Goal: Task Accomplishment & Management: Manage account settings

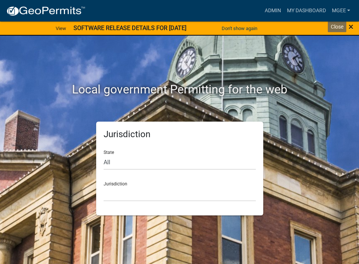
click at [351, 27] on span "×" at bounding box center [350, 27] width 5 height 10
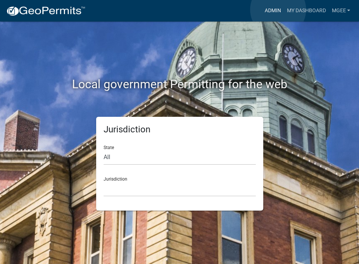
click at [278, 10] on link "Admin" at bounding box center [272, 11] width 22 height 14
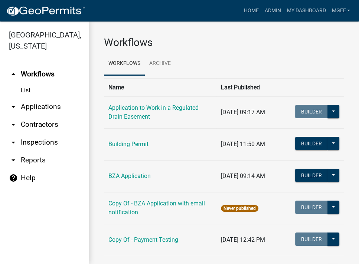
click at [56, 98] on link "arrow_drop_down Applications" at bounding box center [44, 107] width 89 height 18
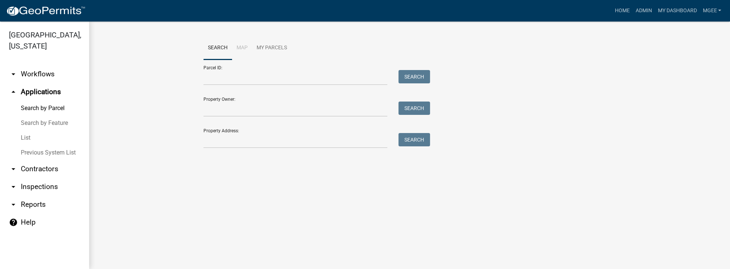
click at [40, 196] on link "arrow_drop_down Reports" at bounding box center [44, 205] width 89 height 18
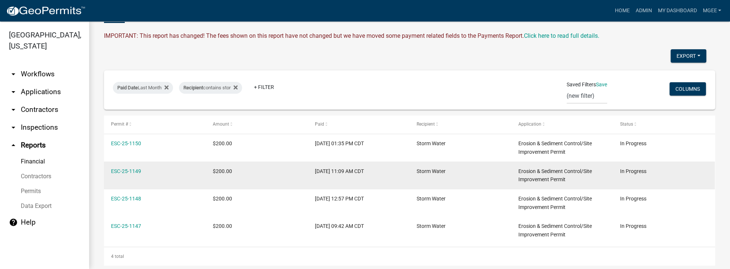
scroll to position [63, 0]
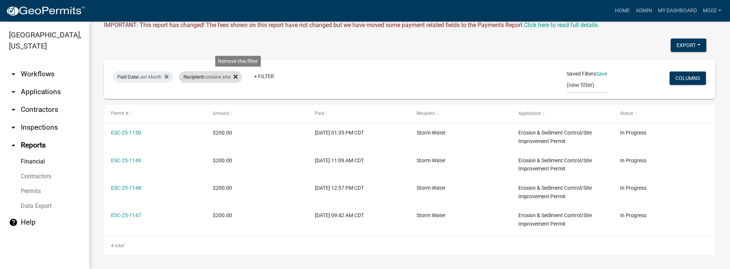
click at [238, 75] on icon at bounding box center [235, 77] width 4 height 6
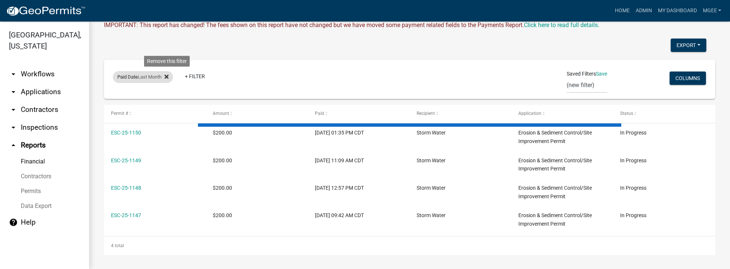
click at [166, 76] on fa-icon at bounding box center [164, 77] width 7 height 12
click at [131, 78] on link "+ Filter" at bounding box center [129, 78] width 32 height 13
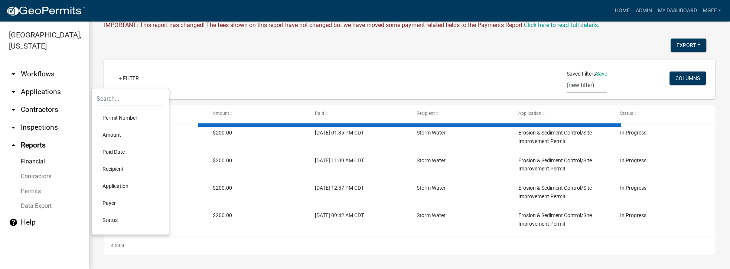
click at [130, 116] on li "Permit Number" at bounding box center [130, 117] width 68 height 17
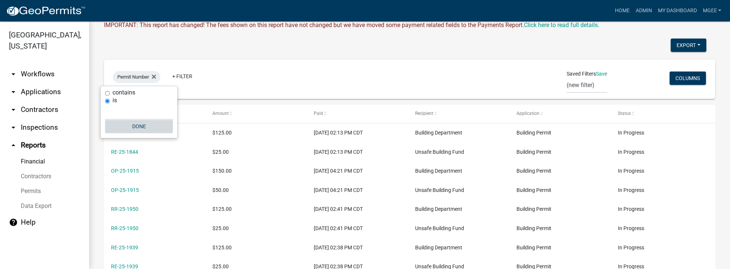
click at [135, 129] on button "Done" at bounding box center [139, 126] width 68 height 13
click at [586, 84] on select "(new filter)" at bounding box center [586, 85] width 40 height 15
click at [586, 82] on select "(new filter)" at bounding box center [586, 85] width 40 height 15
click at [586, 76] on span "Saved Filters" at bounding box center [580, 74] width 29 height 8
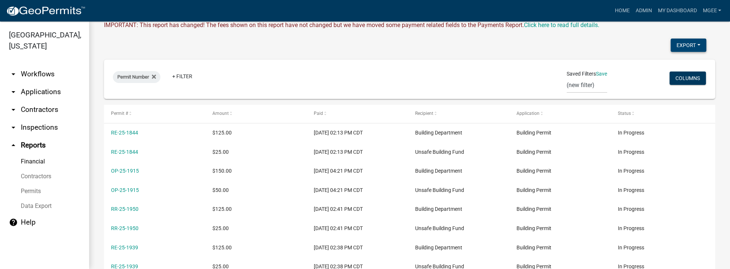
click at [684, 42] on button "Export" at bounding box center [688, 45] width 36 height 13
click at [576, 56] on div "Export Excel Format (.xlsx) CSV Format (.csv) Permit Number + Filter Saved Filt…" at bounding box center [409, 203] width 611 height 329
click at [449, 100] on div "Export Excel Format (.xlsx) CSV Format (.csv) Permit Number + Filter Saved Filt…" at bounding box center [409, 203] width 611 height 329
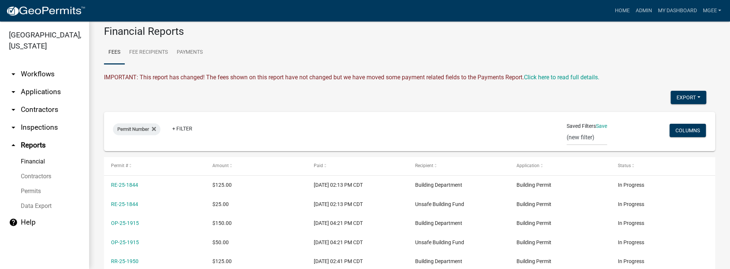
scroll to position [0, 0]
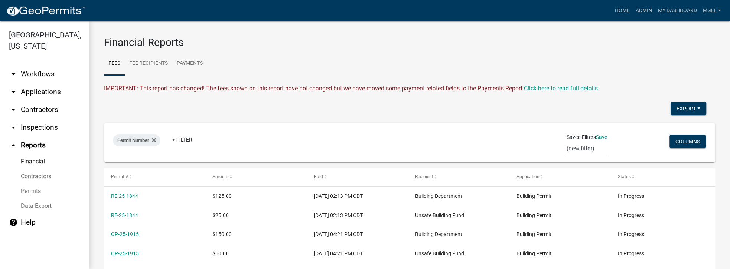
click at [43, 199] on link "Data Export" at bounding box center [44, 206] width 89 height 15
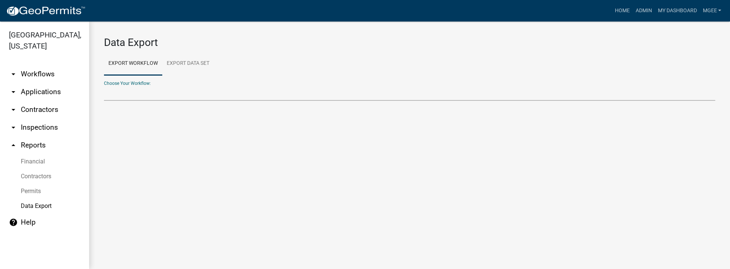
drag, startPoint x: 148, startPoint y: 93, endPoint x: 147, endPoint y: 88, distance: 5.6
click at [147, 88] on select "Choose Your Workflow:" at bounding box center [409, 93] width 611 height 15
click at [140, 88] on select "Choose Your Workflow:" at bounding box center [409, 93] width 611 height 15
click at [123, 90] on select "Application to Work in a Regulated Drain Easement Building Contractor Registrat…" at bounding box center [409, 93] width 611 height 15
select select "4: Object"
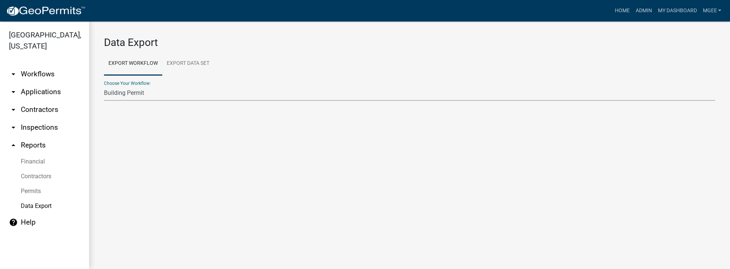
click at [104, 86] on select "Application to Work in a Regulated Drain Easement Building Contractor Registrat…" at bounding box center [409, 93] width 611 height 15
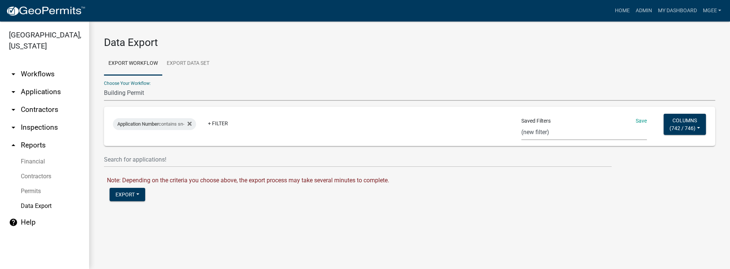
click at [549, 134] on select "GIS Data BuildingPermit New Construction SN report Monthly New Construction MRG…" at bounding box center [583, 132] width 125 height 15
select select "5: 14f38215-f163-46db-99f9-9f8d218cc7de"
click at [525, 125] on select "GIS Data BuildingPermit New Construction SN report Monthly New Construction MRG…" at bounding box center [583, 132] width 125 height 15
click at [127, 192] on button "Export" at bounding box center [127, 194] width 36 height 13
click at [143, 214] on button "Excel Format (.xlsx)" at bounding box center [147, 214] width 76 height 18
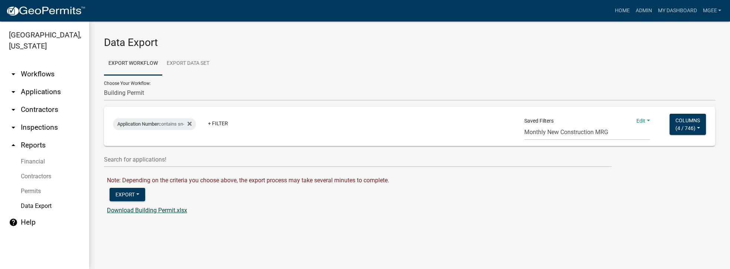
click at [177, 210] on link "Download Building Permit.xlsx" at bounding box center [147, 210] width 80 height 7
click at [43, 83] on link "arrow_drop_down Applications" at bounding box center [44, 92] width 89 height 18
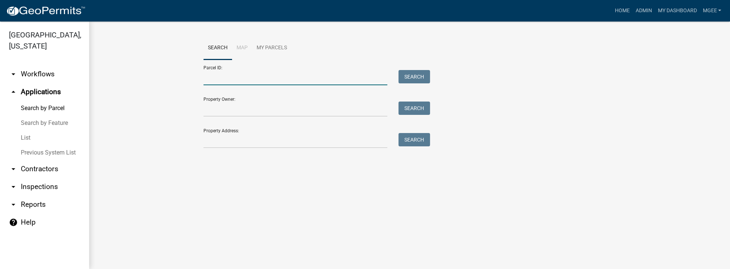
click at [215, 79] on input "Parcel ID:" at bounding box center [295, 77] width 184 height 15
paste input "64-07-28-300-002.000-005"
type input "64-07-28-300-002.000-005"
click at [415, 77] on button "Search" at bounding box center [414, 76] width 32 height 13
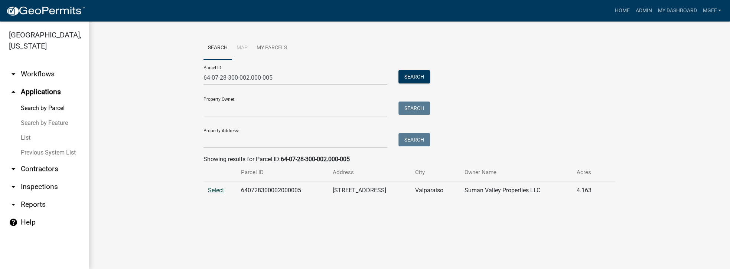
click at [213, 191] on span "Select" at bounding box center [216, 190] width 16 height 7
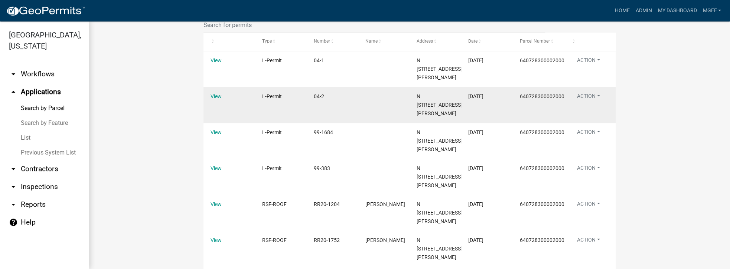
scroll to position [377, 0]
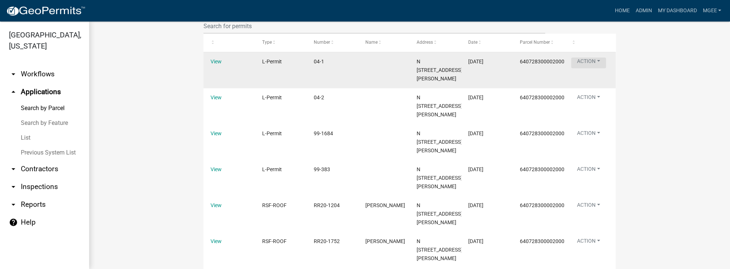
click at [591, 60] on button "Action" at bounding box center [588, 63] width 35 height 11
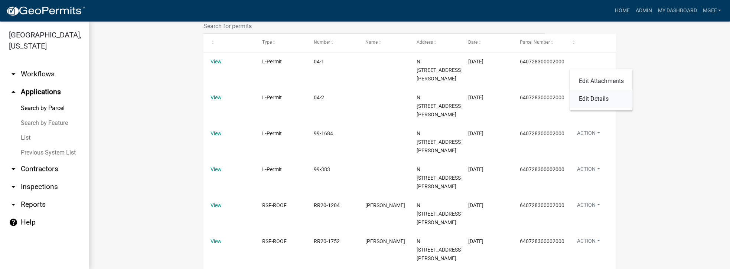
click at [600, 101] on link "Edit Details" at bounding box center [600, 99] width 63 height 18
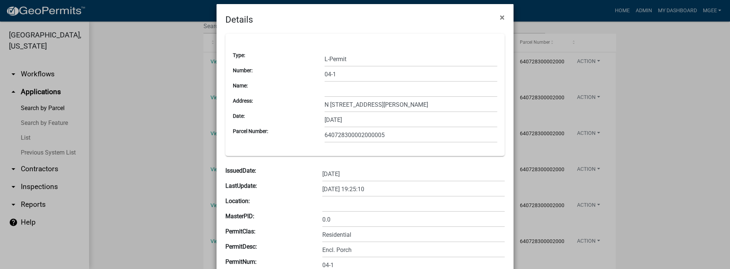
scroll to position [0, 0]
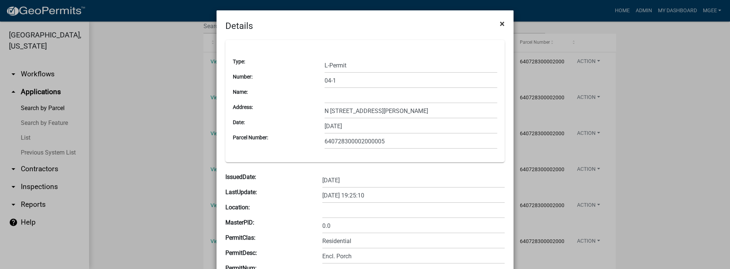
click at [501, 24] on span "×" at bounding box center [502, 24] width 5 height 10
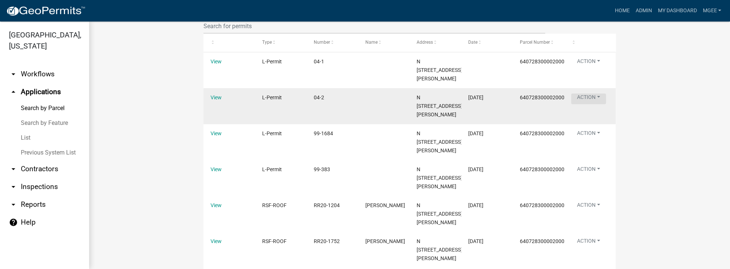
click at [581, 104] on button "Action" at bounding box center [588, 99] width 35 height 11
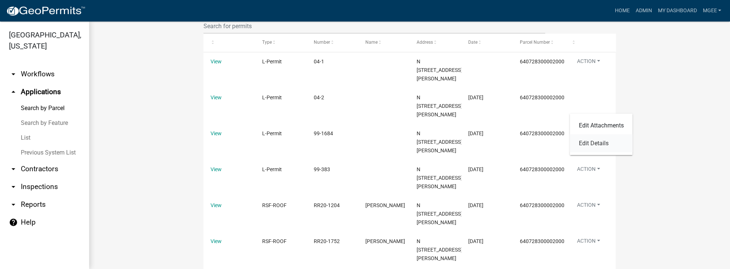
click at [587, 139] on link "Edit Details" at bounding box center [600, 144] width 63 height 18
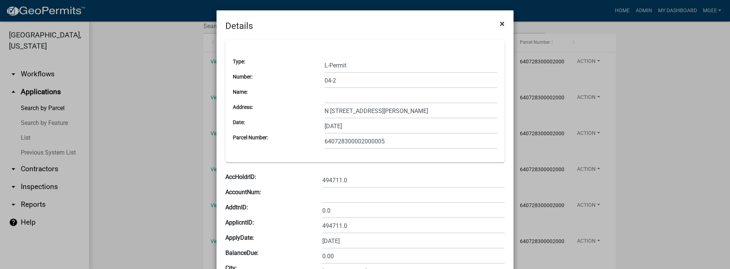
click at [500, 24] on span "×" at bounding box center [502, 24] width 5 height 10
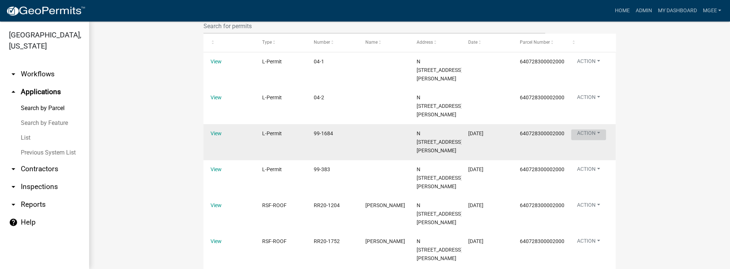
click at [593, 140] on button "Action" at bounding box center [588, 135] width 35 height 11
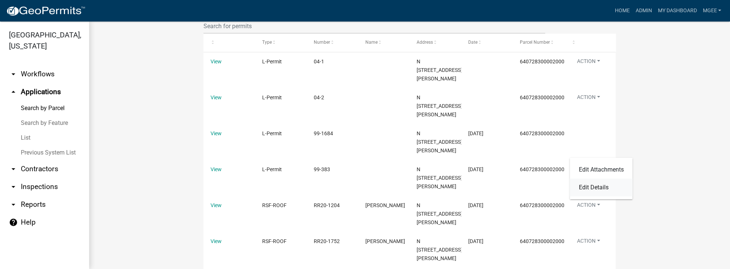
click at [592, 184] on link "Edit Details" at bounding box center [600, 188] width 63 height 18
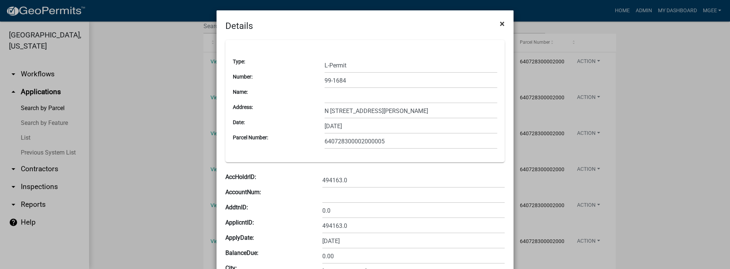
click at [500, 23] on span "×" at bounding box center [502, 24] width 5 height 10
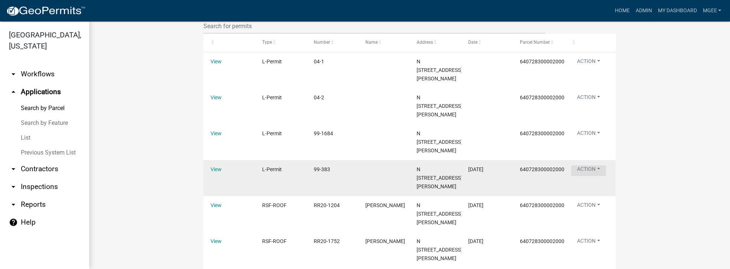
click at [583, 176] on button "Action" at bounding box center [588, 171] width 35 height 11
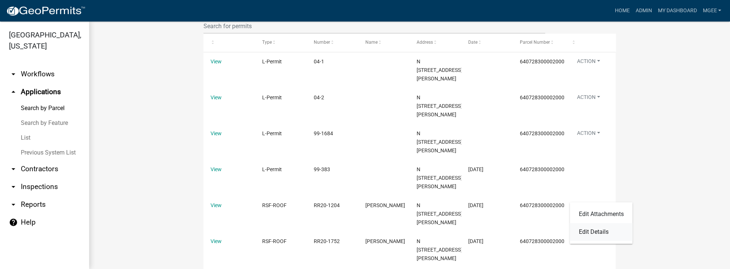
click at [597, 235] on link "Edit Details" at bounding box center [600, 232] width 63 height 18
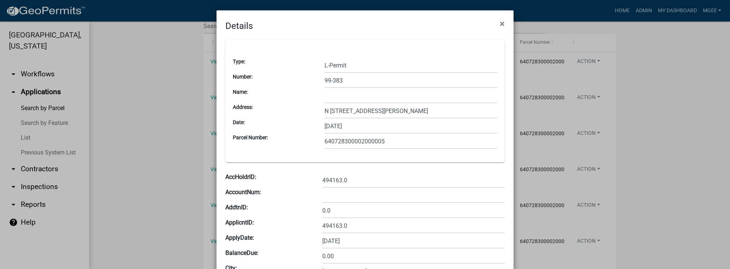
drag, startPoint x: 501, startPoint y: 23, endPoint x: 375, endPoint y: 85, distance: 140.7
click at [501, 23] on span "×" at bounding box center [502, 24] width 5 height 10
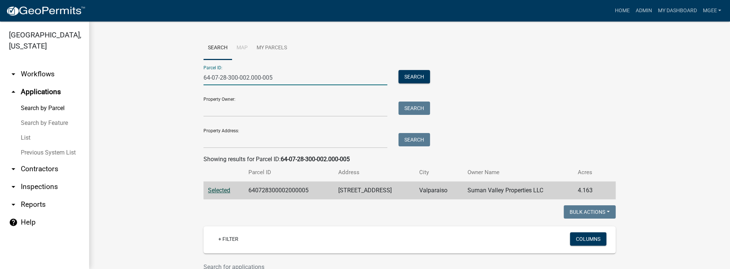
drag, startPoint x: 300, startPoint y: 80, endPoint x: 148, endPoint y: 95, distance: 153.2
click at [32, 131] on link "List" at bounding box center [44, 138] width 89 height 15
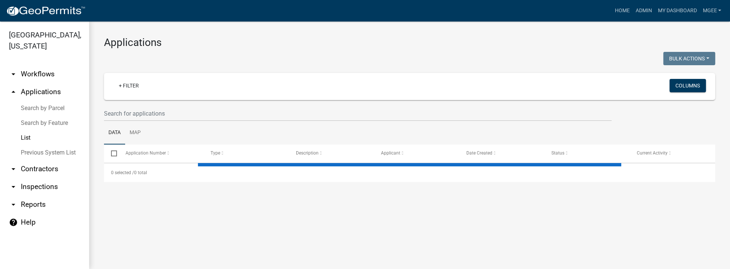
click at [38, 83] on link "arrow_drop_up Applications" at bounding box center [44, 92] width 89 height 18
